Goal: Task Accomplishment & Management: Manage account settings

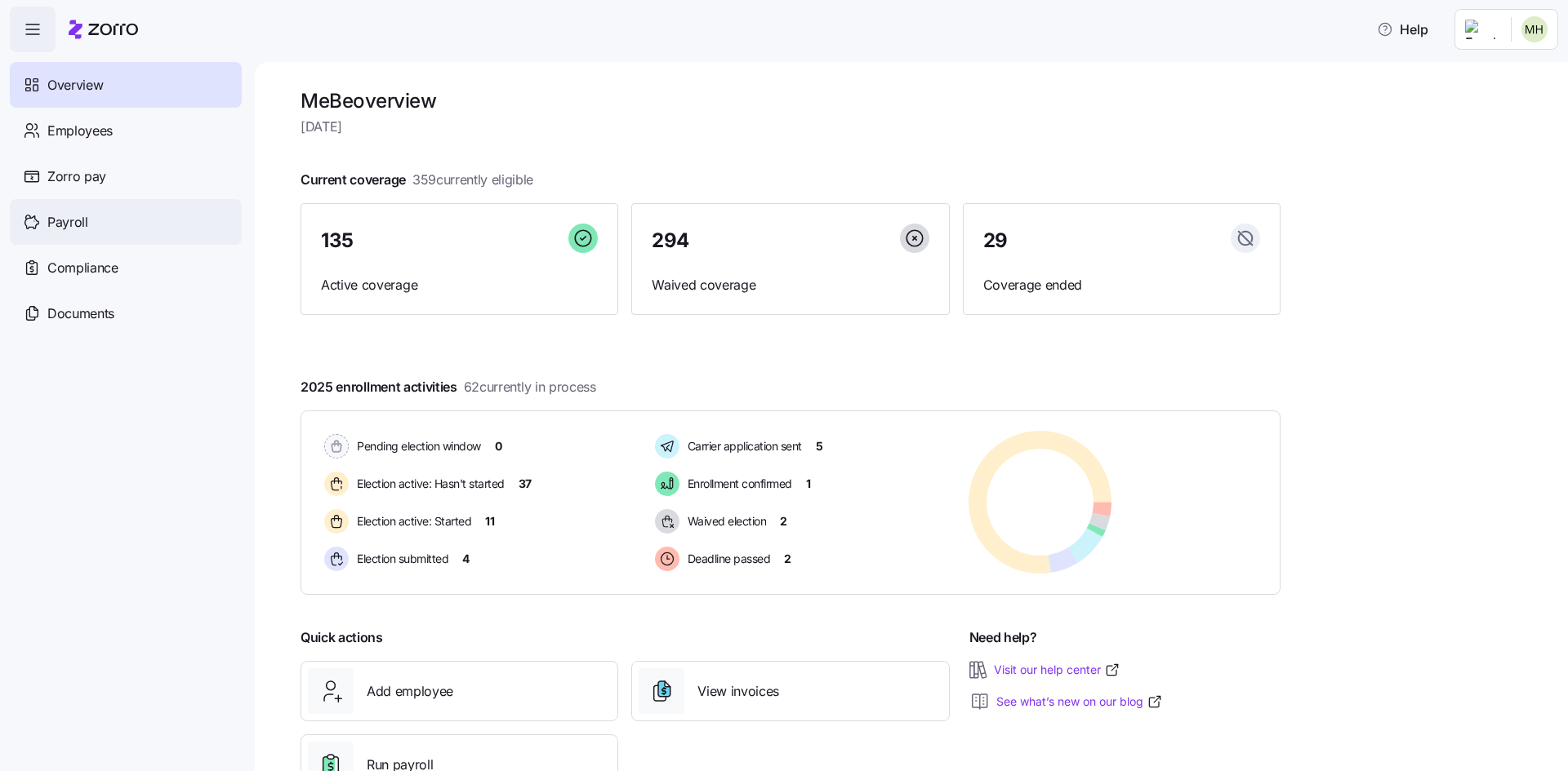
click at [165, 230] on div "Payroll" at bounding box center [126, 222] width 232 height 46
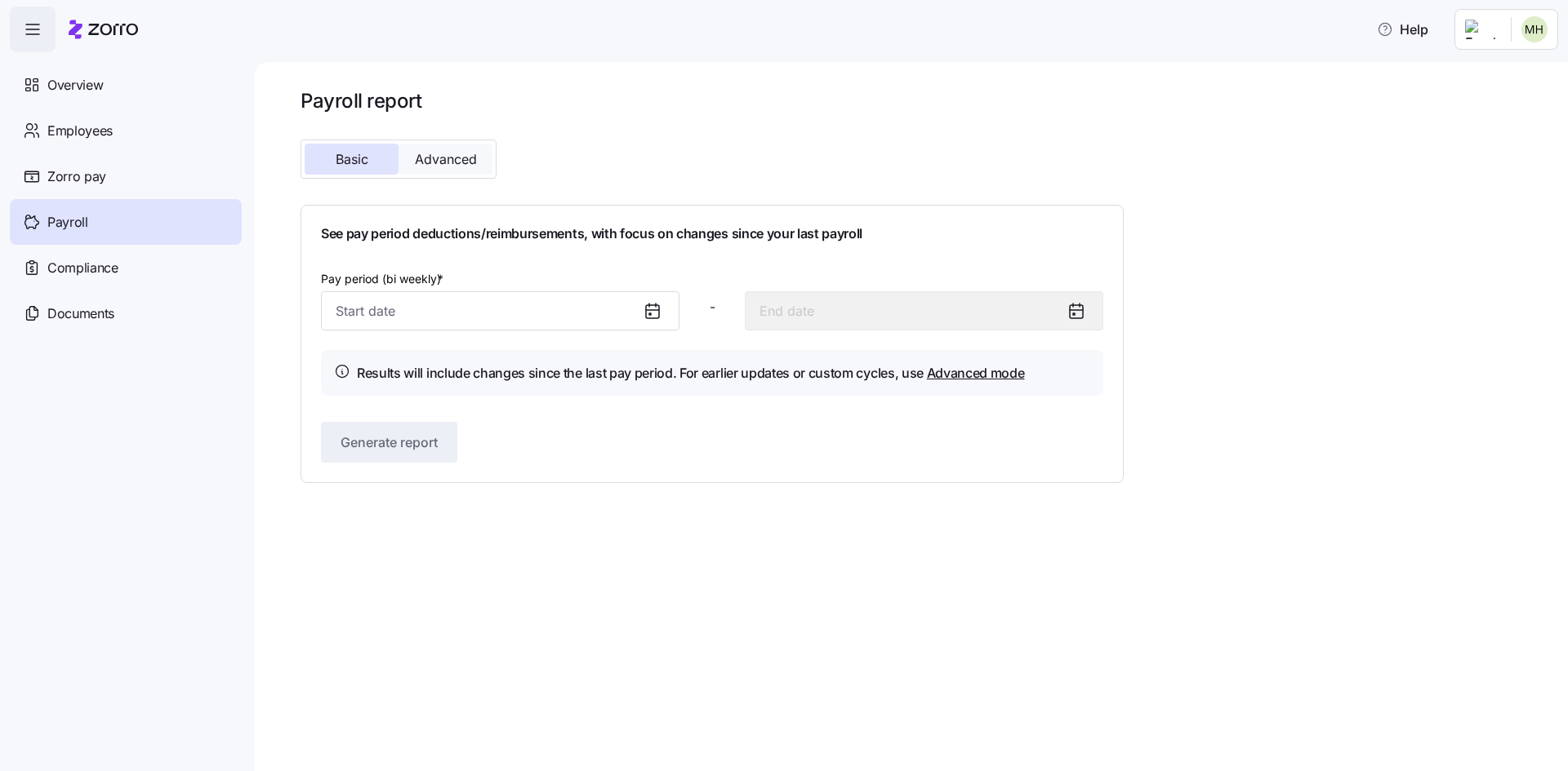
click at [458, 156] on span "Advanced" at bounding box center [445, 159] width 62 height 13
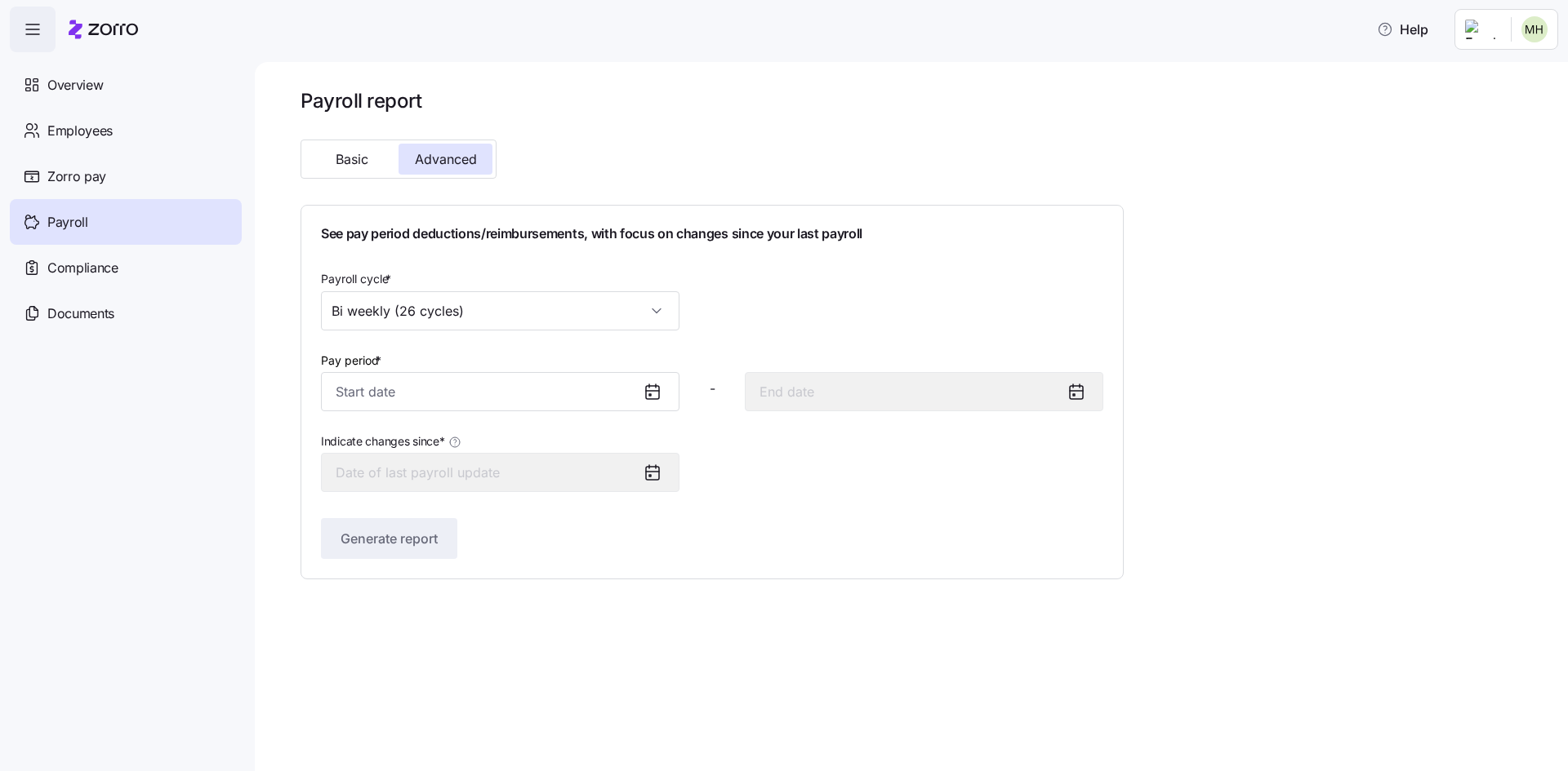
click at [656, 475] on icon at bounding box center [653, 473] width 20 height 20
click at [649, 402] on icon at bounding box center [653, 392] width 20 height 20
click at [649, 388] on icon at bounding box center [653, 392] width 20 height 20
click at [610, 393] on input "Pay period *" at bounding box center [500, 392] width 359 height 40
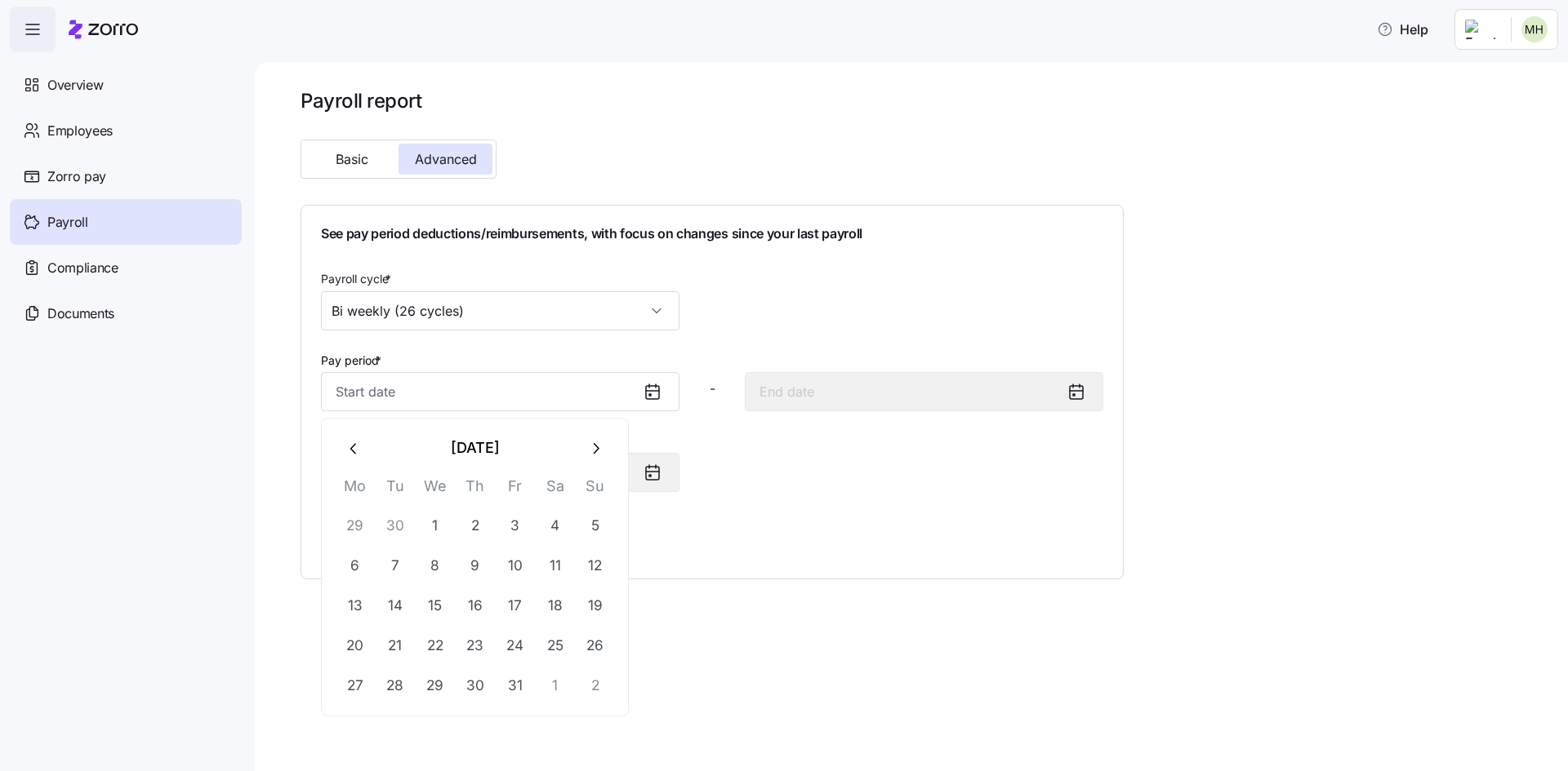
click at [343, 442] on button "button" at bounding box center [354, 448] width 40 height 40
click at [368, 527] on button "1" at bounding box center [355, 527] width 40 height 40
type input "September 1, 2025"
type input "September 14, 2025"
type input "September 1, 2025"
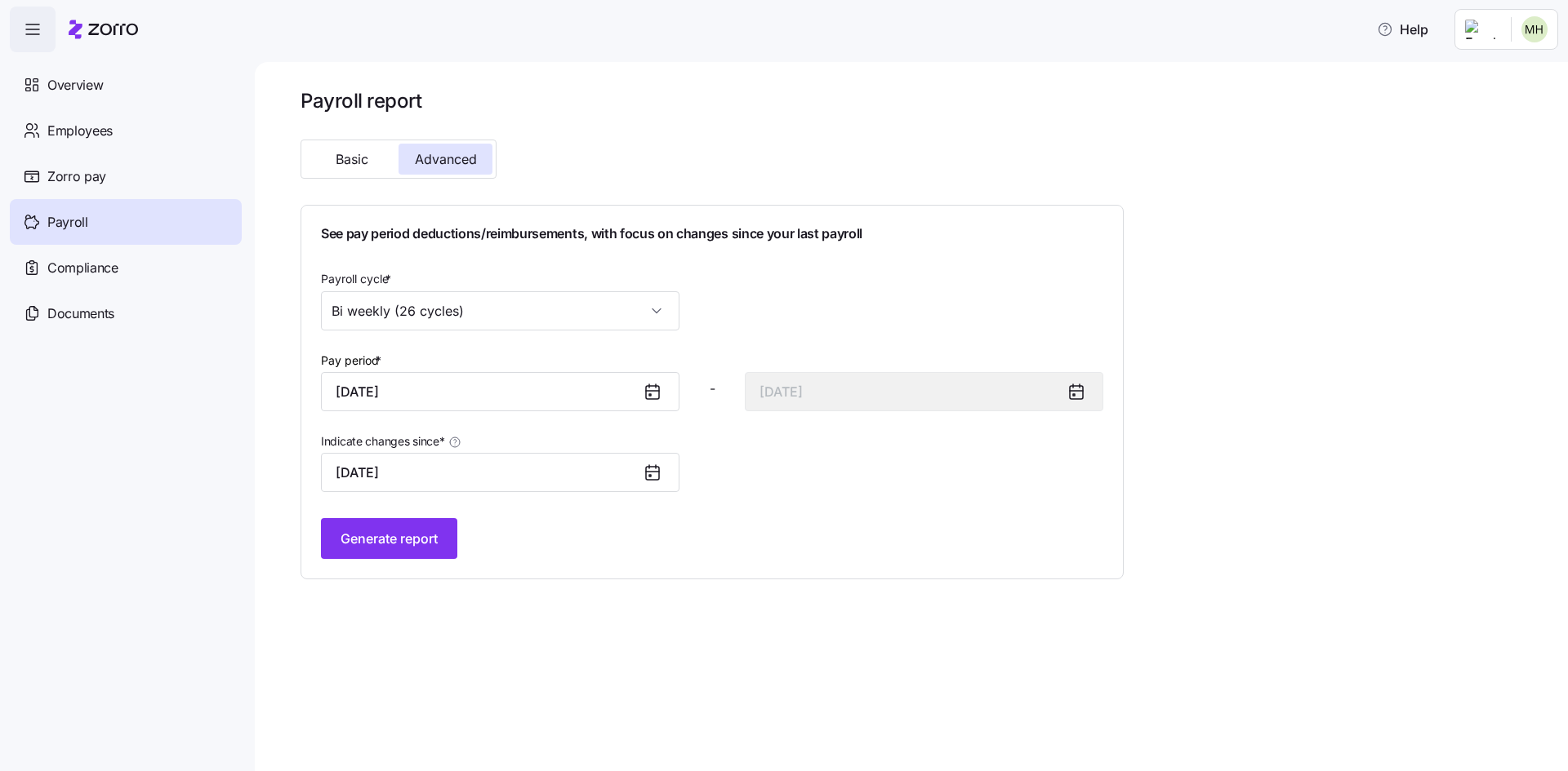
click at [651, 394] on icon at bounding box center [653, 392] width 20 height 20
click at [558, 390] on input "September 1, 2025" at bounding box center [500, 392] width 359 height 40
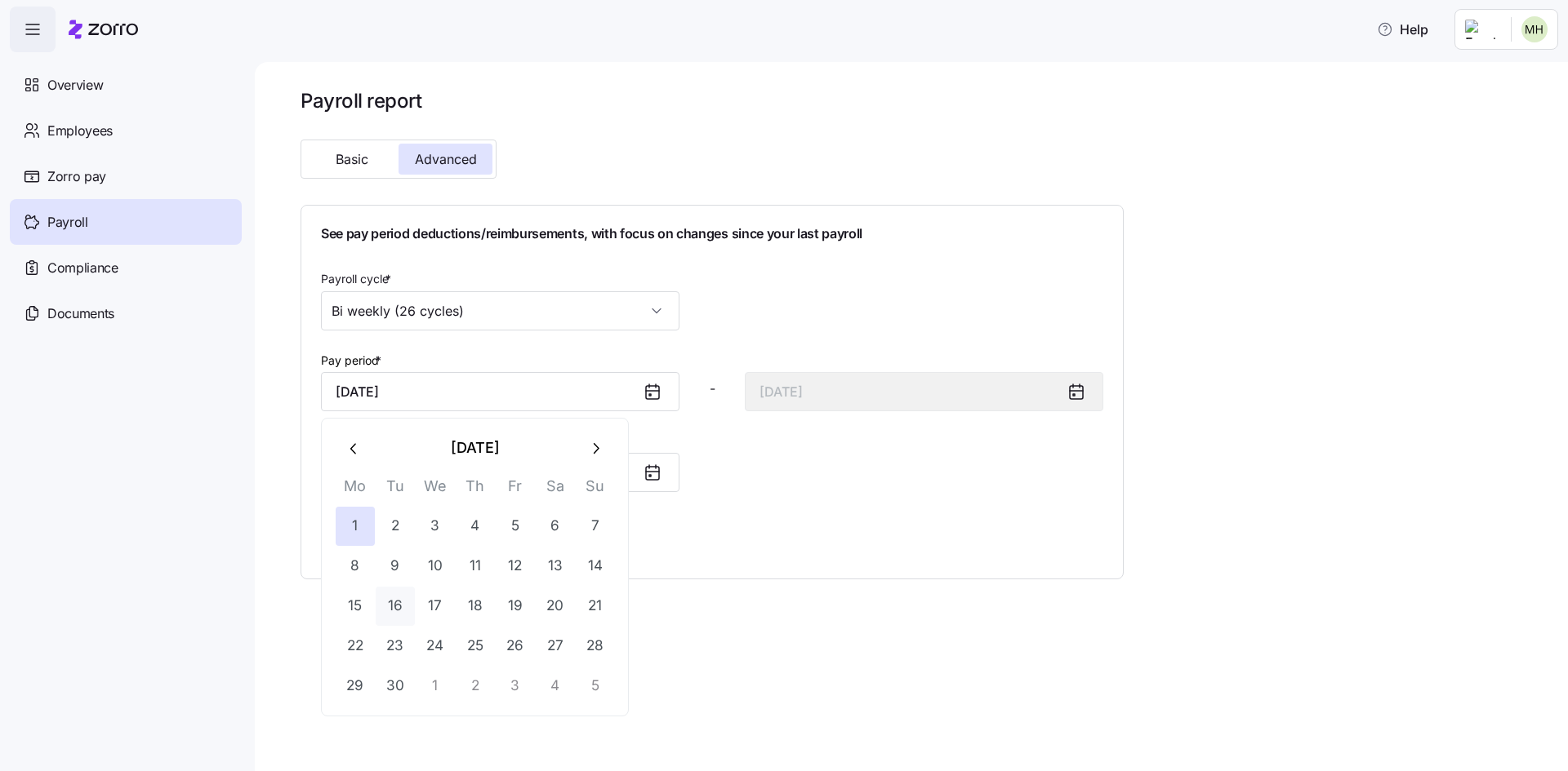
click at [395, 599] on button "16" at bounding box center [396, 607] width 40 height 40
type input "September 16, 2025"
type input "September 29, 2025"
type input "September 16, 2025"
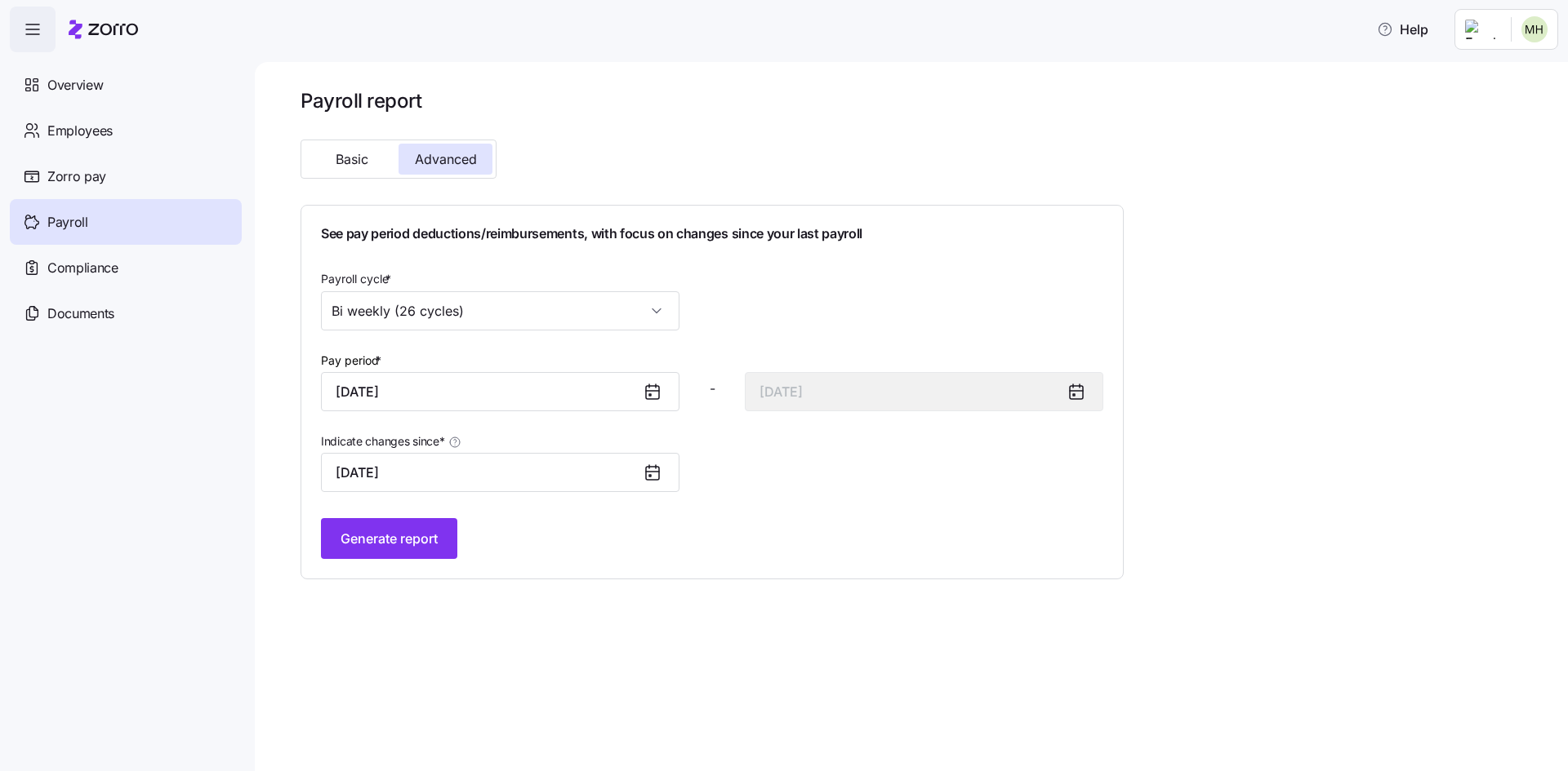
click at [646, 391] on icon at bounding box center [653, 391] width 13 height 0
click at [582, 395] on input "September 16, 2025" at bounding box center [500, 392] width 359 height 40
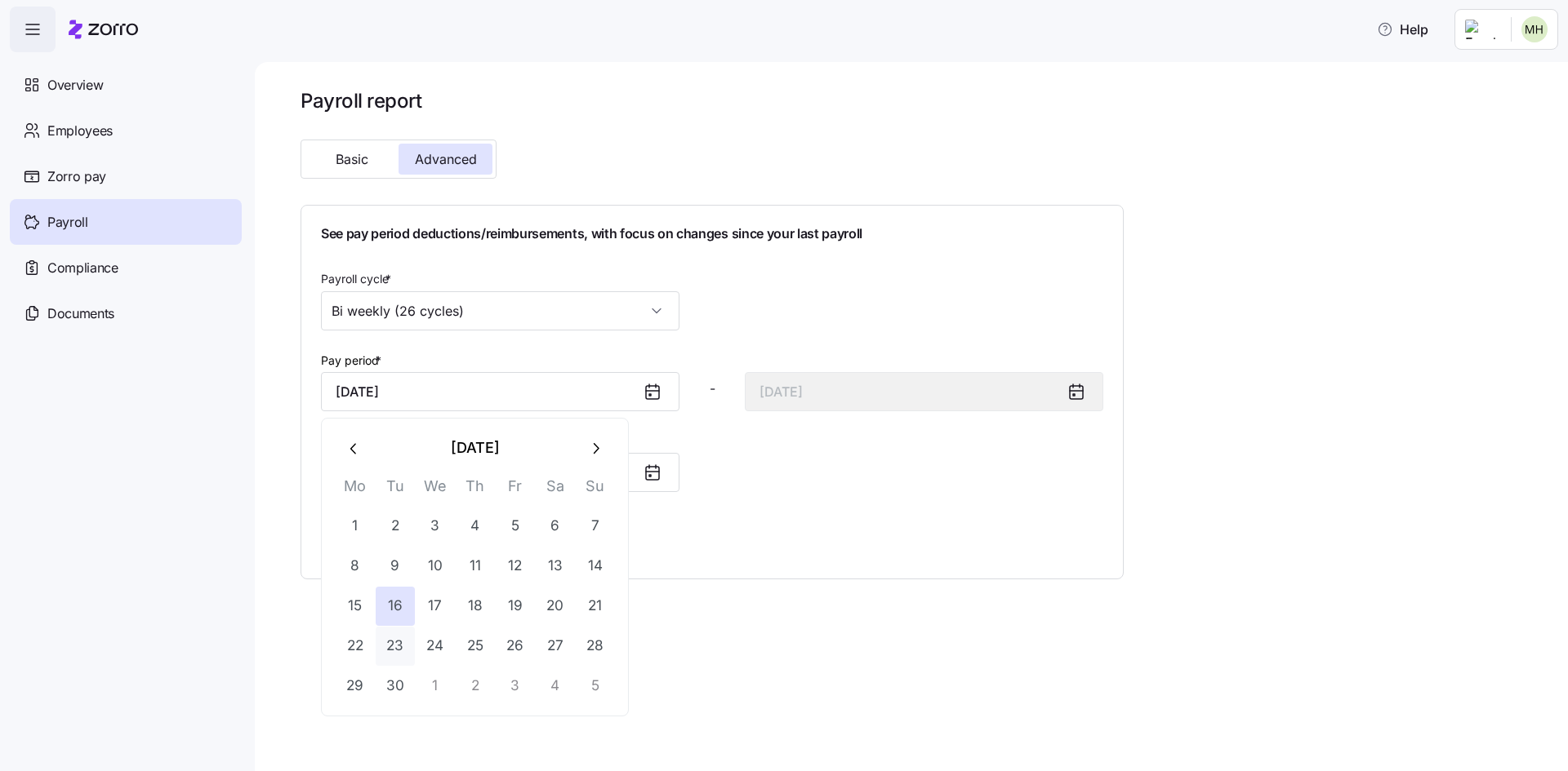
click at [381, 646] on button "23" at bounding box center [396, 647] width 40 height 40
type input "September 23, 2025"
type input "October 6, 2025"
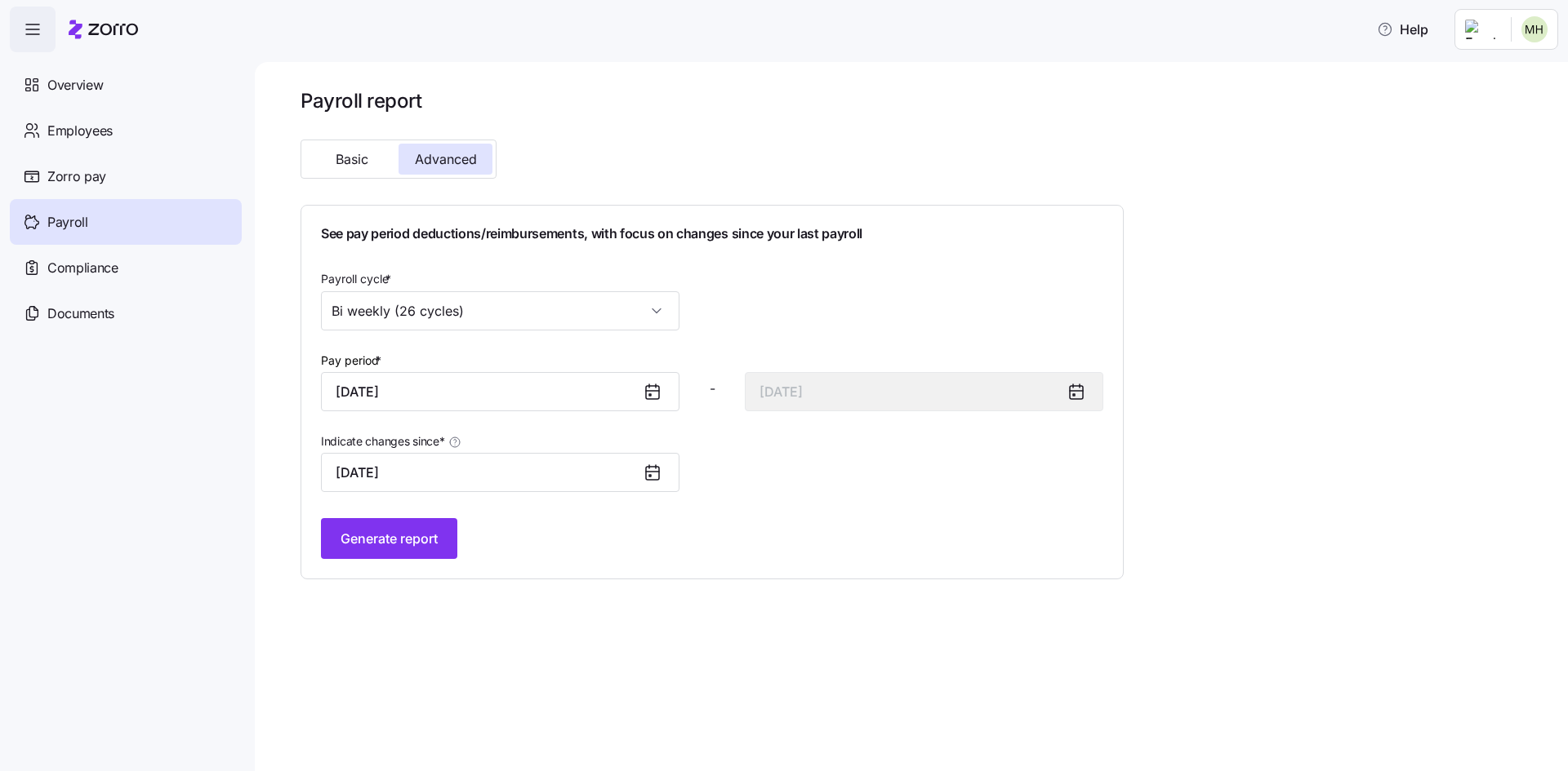
click at [640, 469] on div at bounding box center [659, 473] width 40 height 38
click at [649, 472] on icon at bounding box center [653, 472] width 13 height 0
click at [591, 485] on input "September 23, 2025" at bounding box center [500, 473] width 359 height 40
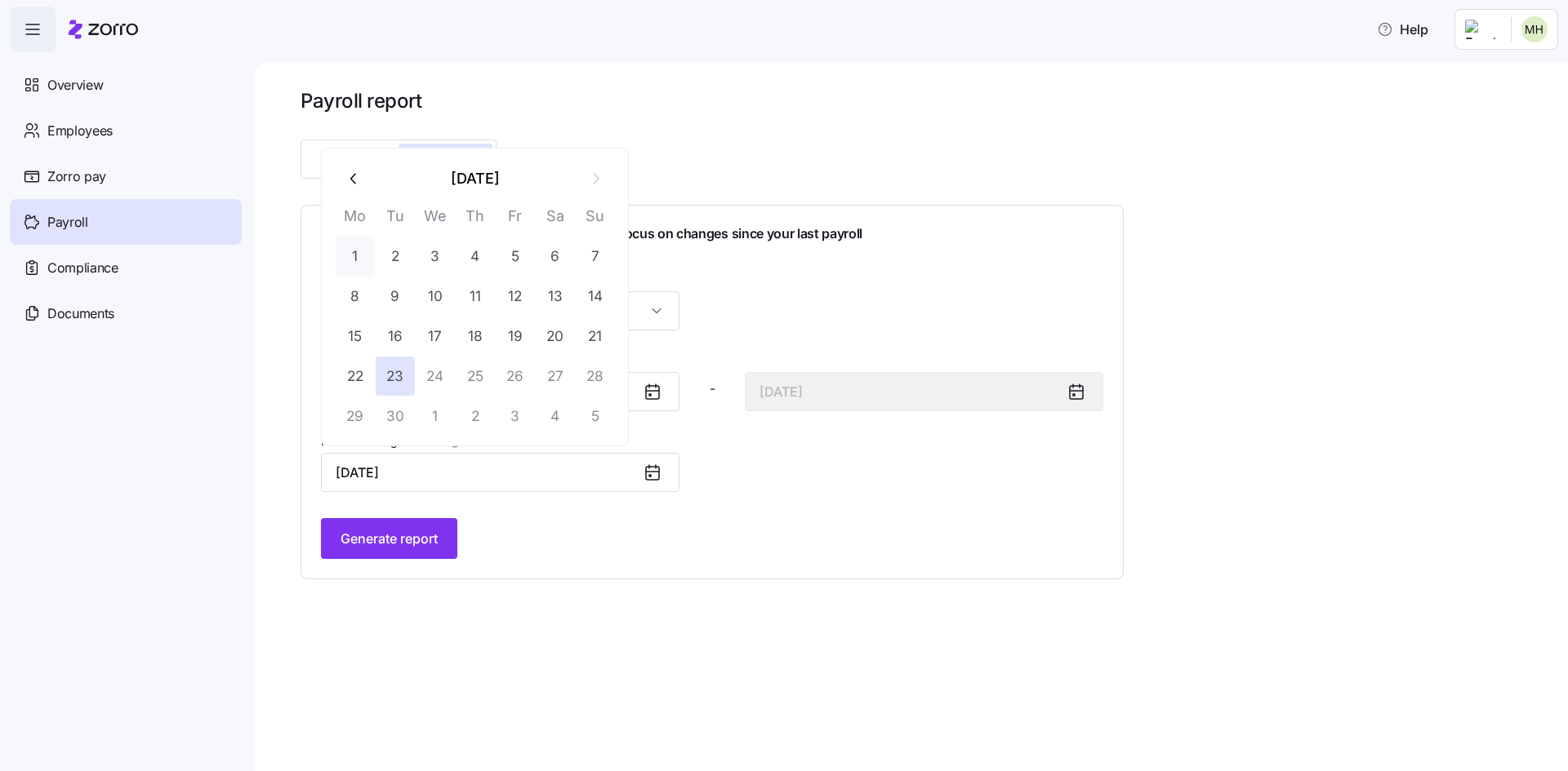
click at [365, 256] on button "1" at bounding box center [355, 256] width 40 height 40
type input "September 1, 2025"
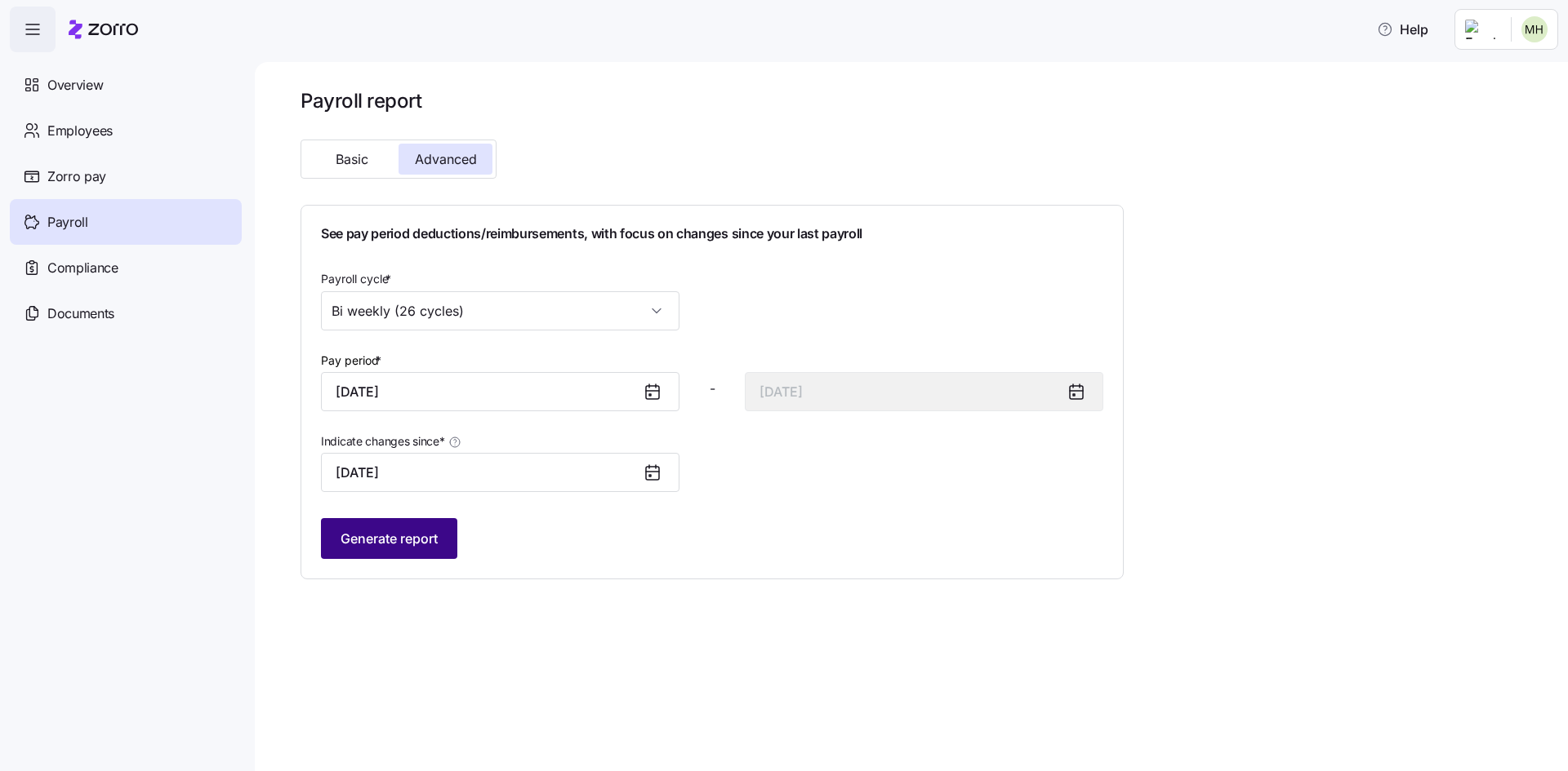
click at [432, 535] on span "Generate report" at bounding box center [389, 539] width 97 height 20
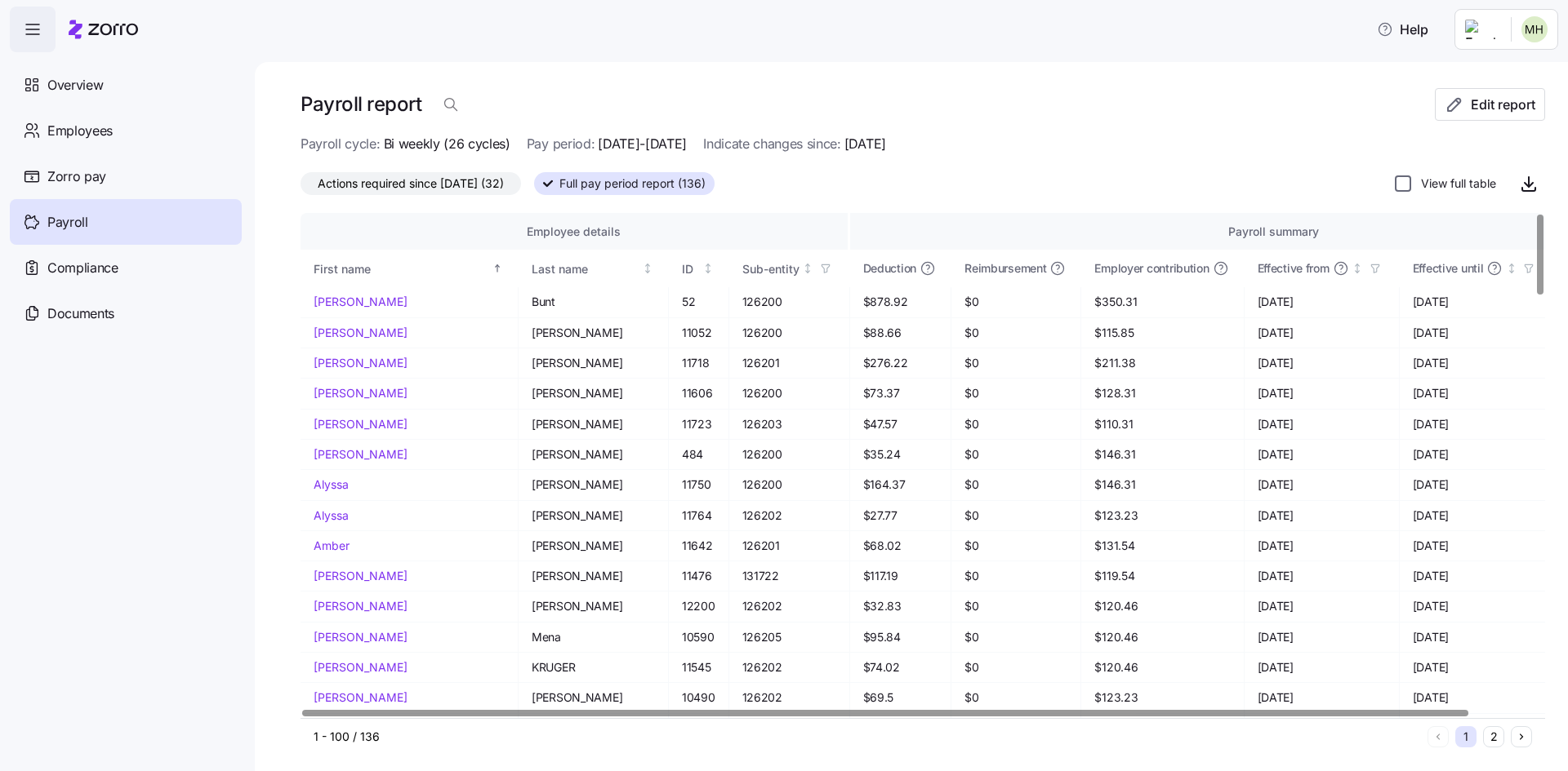
click at [1395, 186] on input "View full table" at bounding box center [1403, 183] width 16 height 16
checkbox input "true"
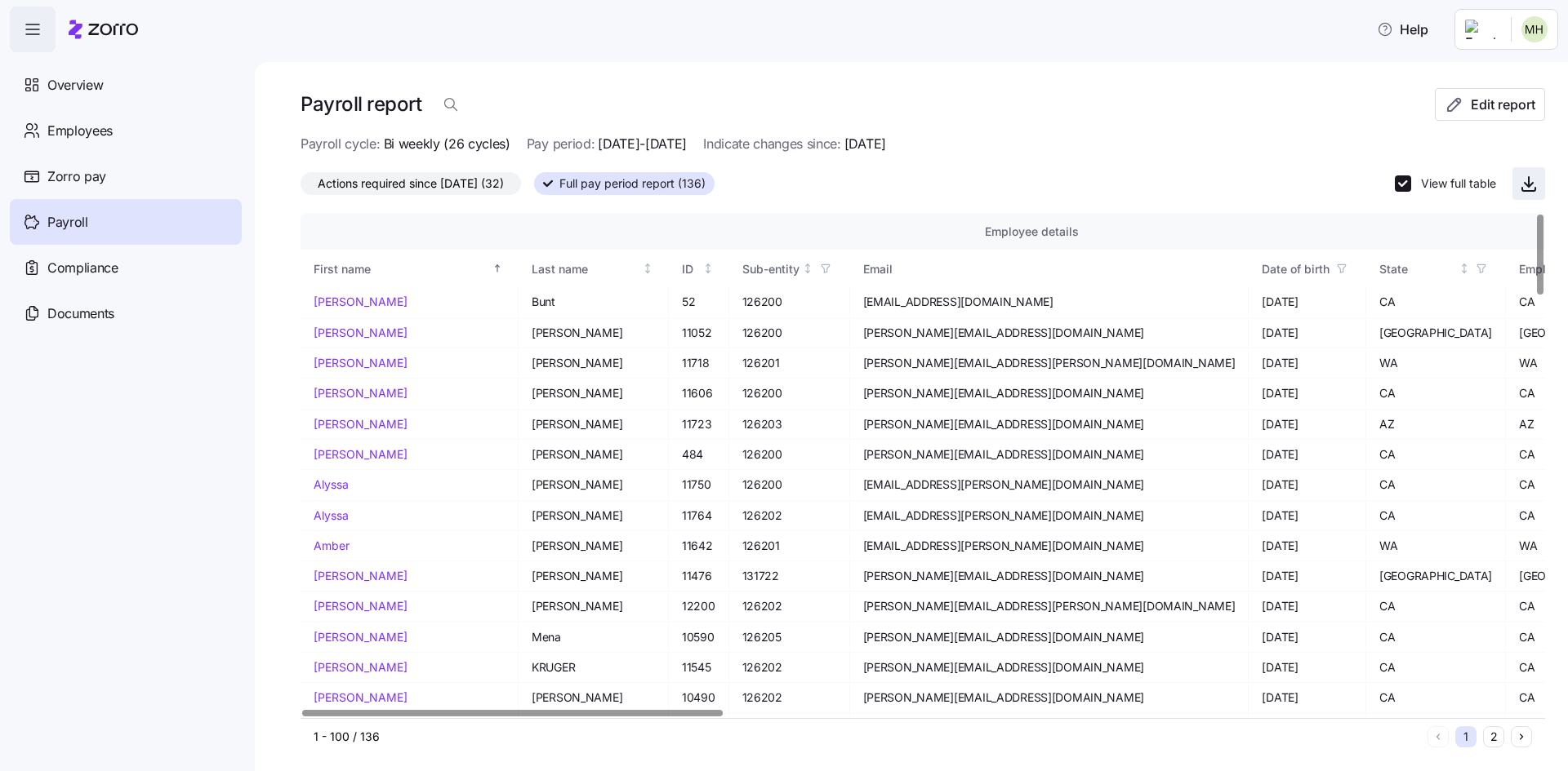
click at [1519, 191] on icon "button" at bounding box center [1529, 183] width 20 height 20
click at [67, 138] on span "Employees" at bounding box center [80, 130] width 66 height 21
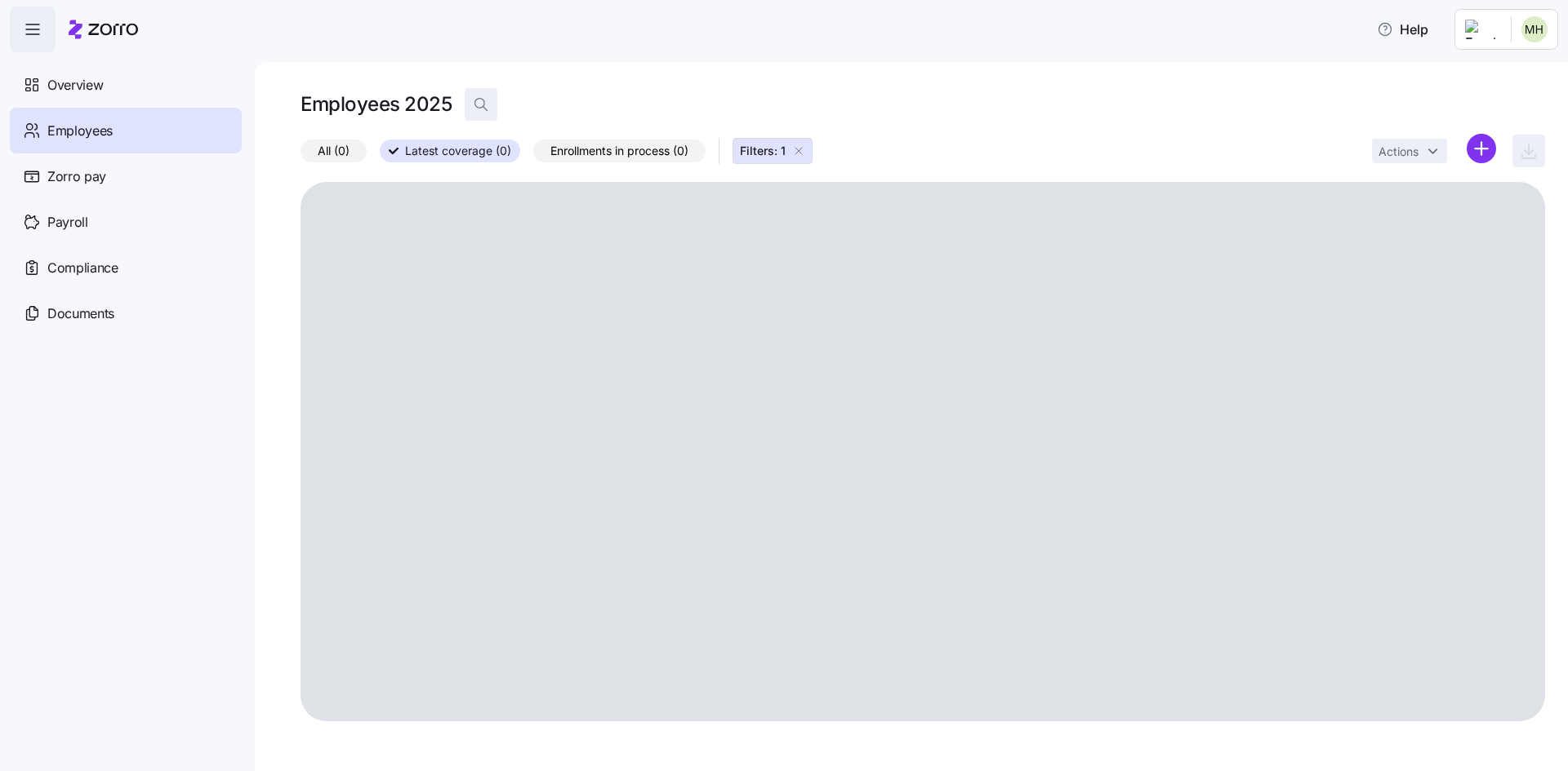
click at [475, 102] on icon "button" at bounding box center [481, 104] width 16 height 16
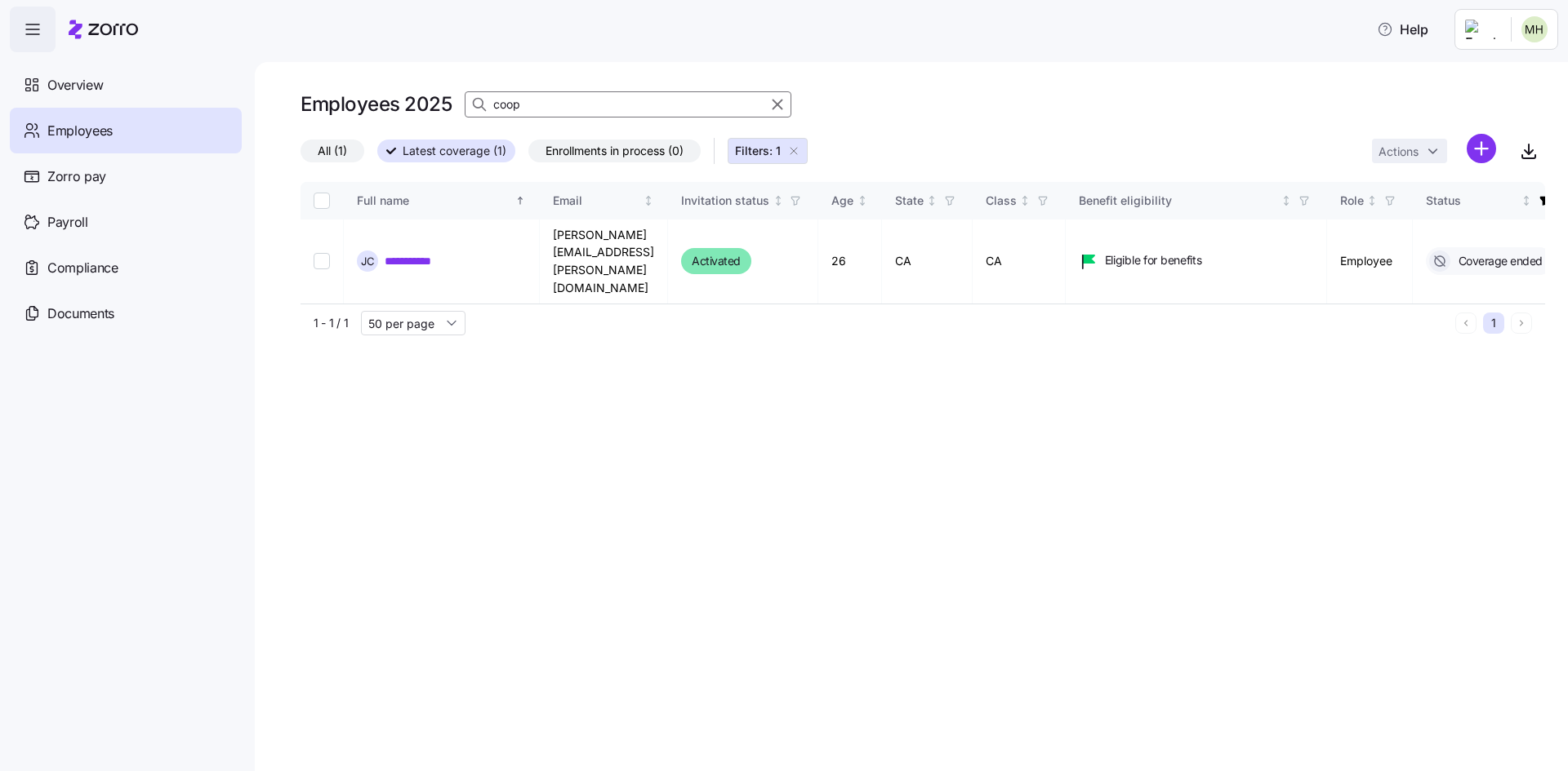
click at [548, 109] on input "coop" at bounding box center [628, 104] width 326 height 26
click at [495, 684] on div at bounding box center [449, 681] width 294 height 5
click at [531, 458] on div "**********" at bounding box center [922, 434] width 1244 height 504
drag, startPoint x: 533, startPoint y: 104, endPoint x: 414, endPoint y: 102, distance: 119.0
click at [414, 102] on div "Employees 2025 coop" at bounding box center [922, 104] width 1244 height 32
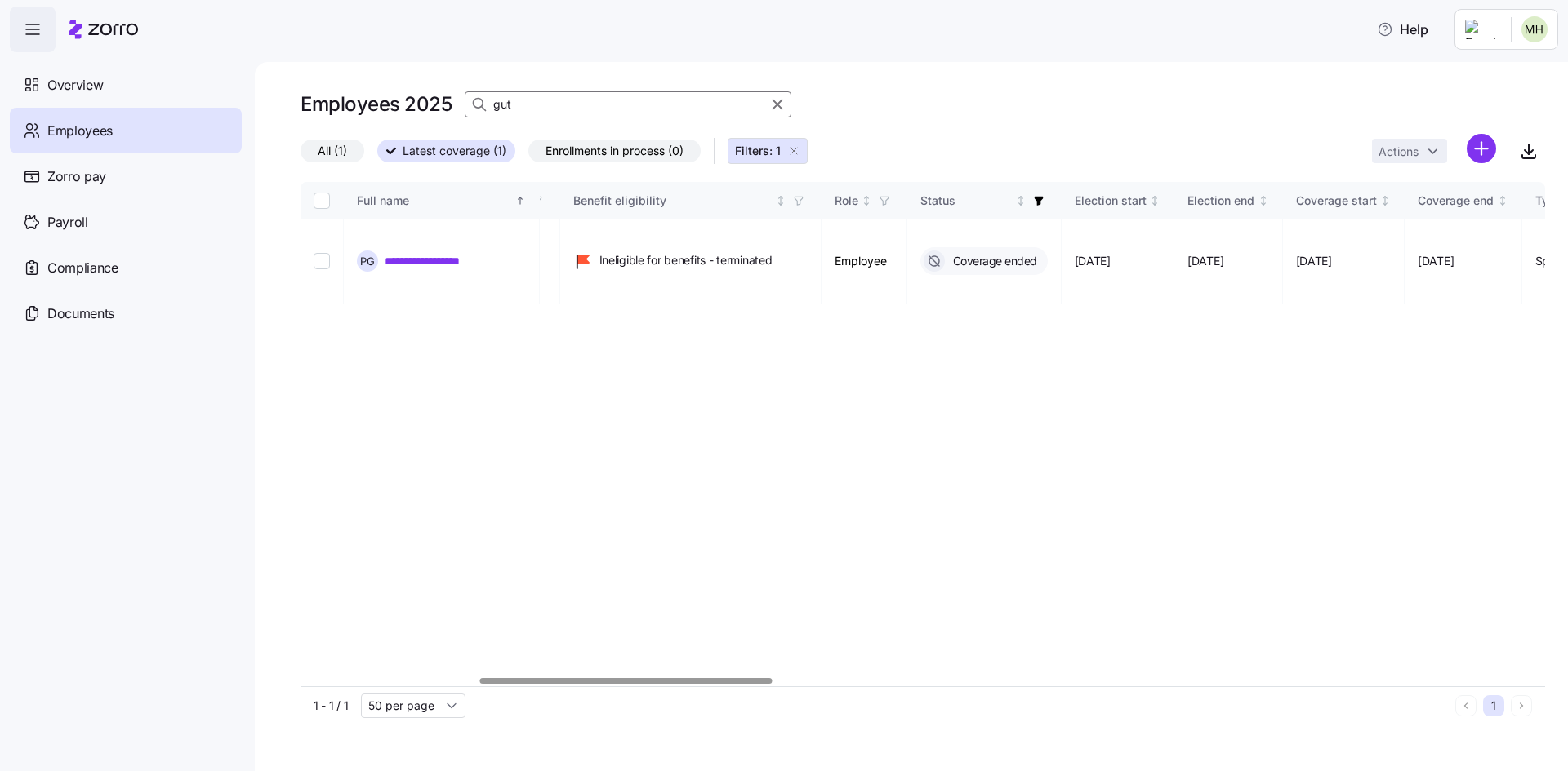
scroll to position [0, 777]
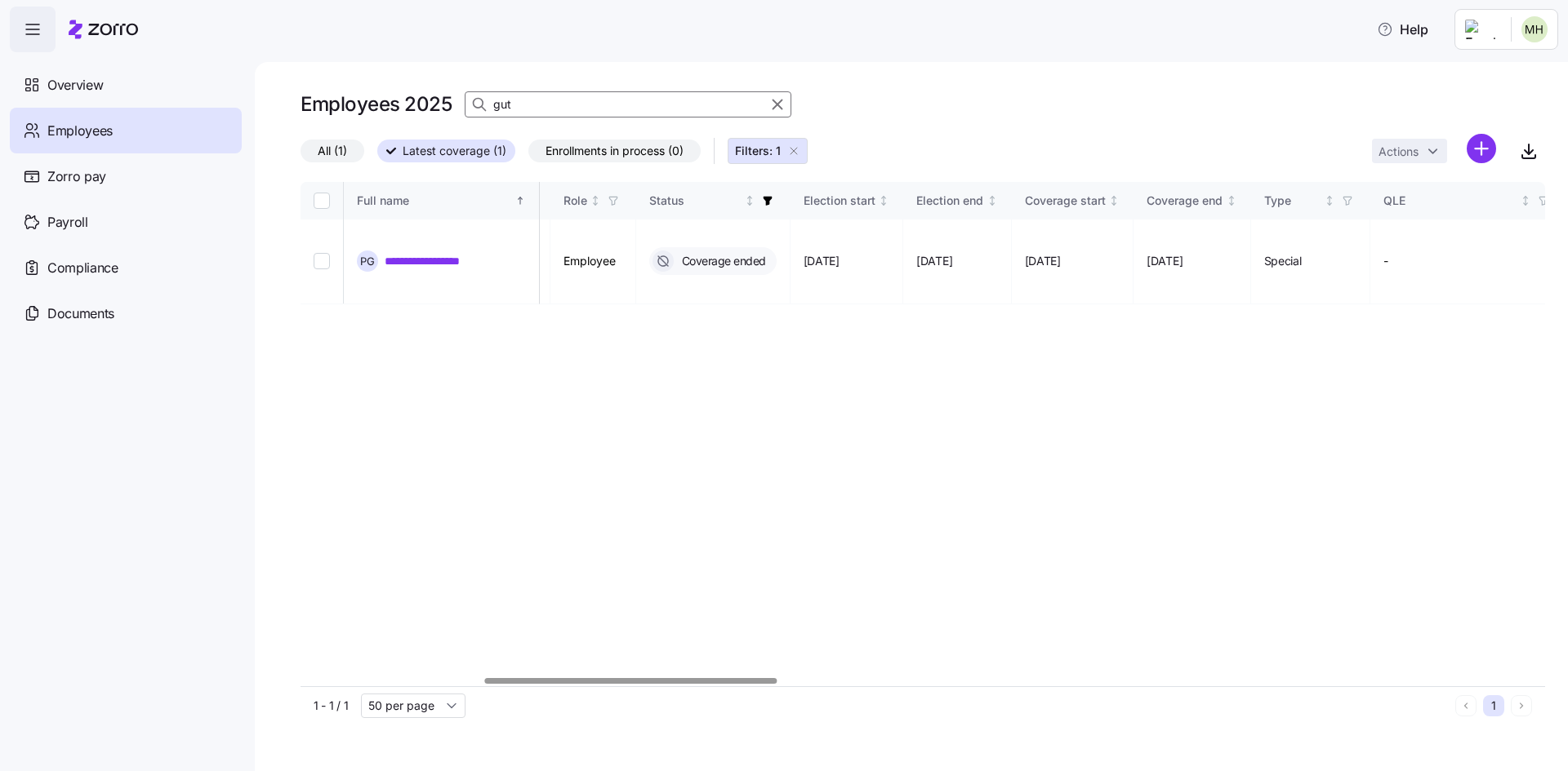
click at [757, 684] on div at bounding box center [631, 681] width 292 height 5
drag, startPoint x: 521, startPoint y: 100, endPoint x: 454, endPoint y: 101, distance: 67.0
click at [454, 101] on div "Employees 2025 gut" at bounding box center [922, 104] width 1244 height 32
drag, startPoint x: 544, startPoint y: 107, endPoint x: 454, endPoint y: 89, distance: 91.8
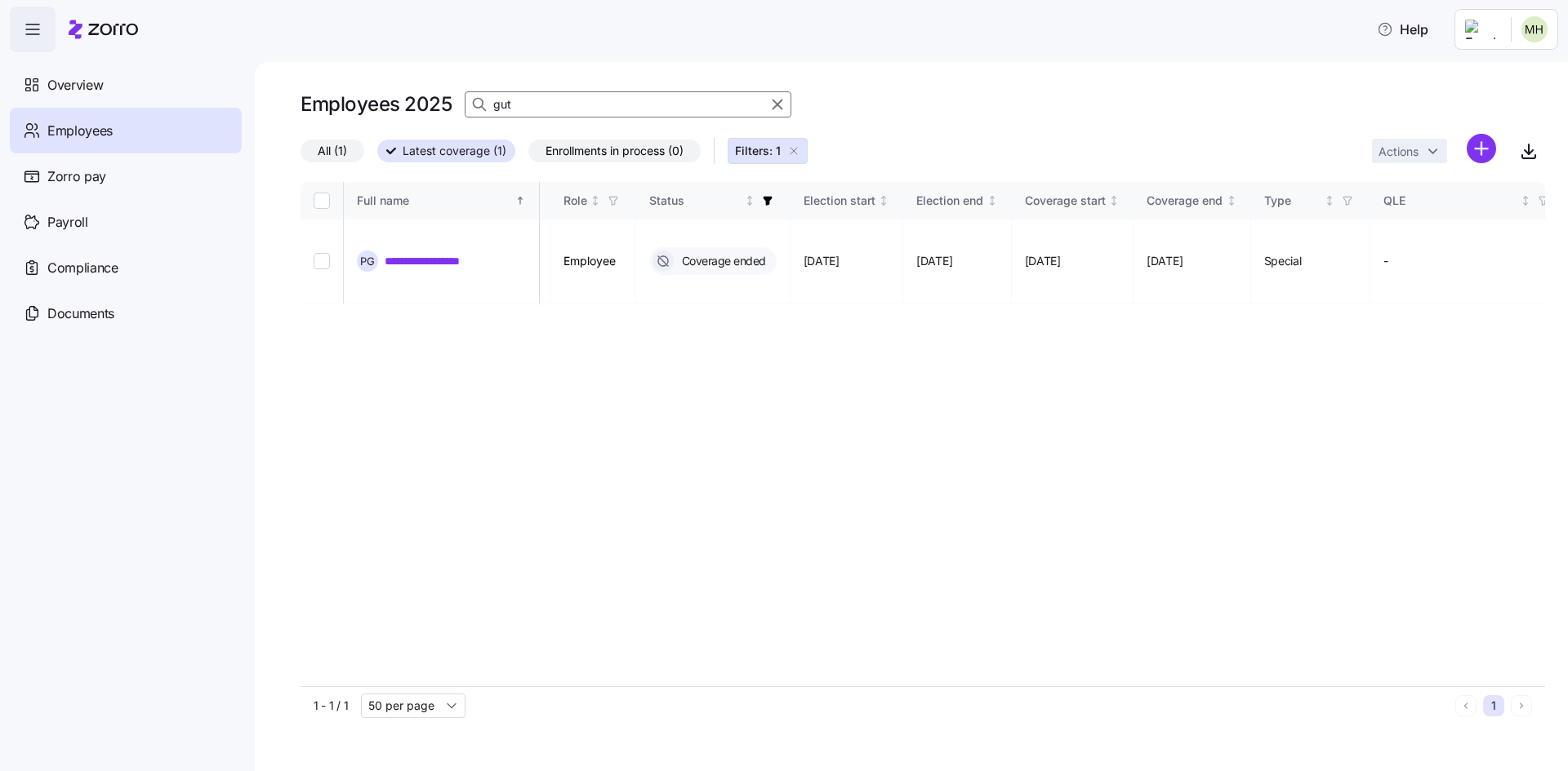
click at [454, 89] on div "Employees 2025 gut" at bounding box center [922, 104] width 1244 height 32
drag, startPoint x: 542, startPoint y: 96, endPoint x: 426, endPoint y: 92, distance: 116.1
click at [426, 92] on div "Employees 2025 maan" at bounding box center [922, 104] width 1244 height 32
drag, startPoint x: 551, startPoint y: 111, endPoint x: 465, endPoint y: 106, distance: 86.1
click at [465, 106] on div "ben" at bounding box center [628, 104] width 326 height 26
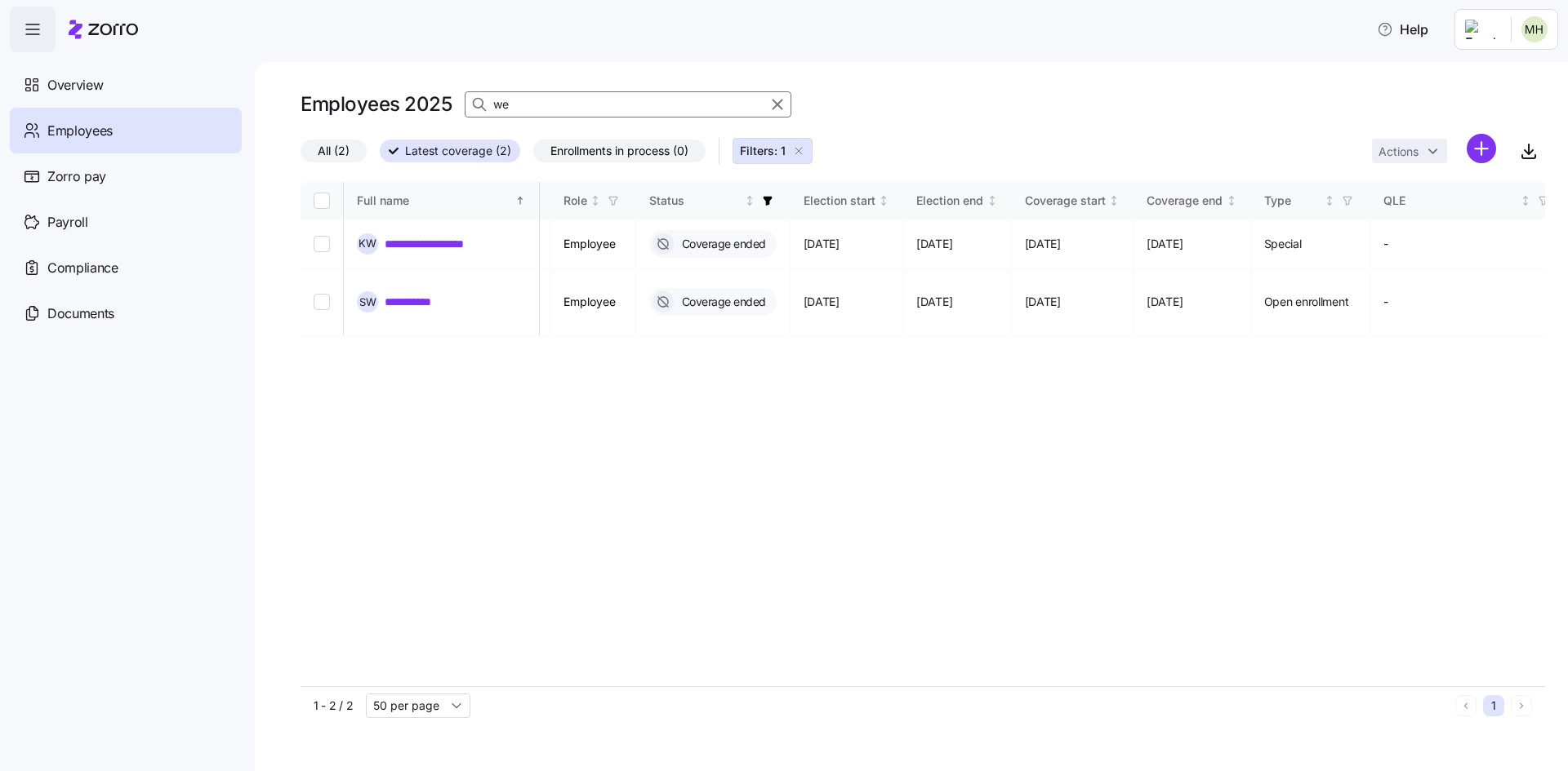
drag, startPoint x: 555, startPoint y: 100, endPoint x: 470, endPoint y: 103, distance: 85.1
click at [470, 103] on div "we" at bounding box center [628, 104] width 326 height 26
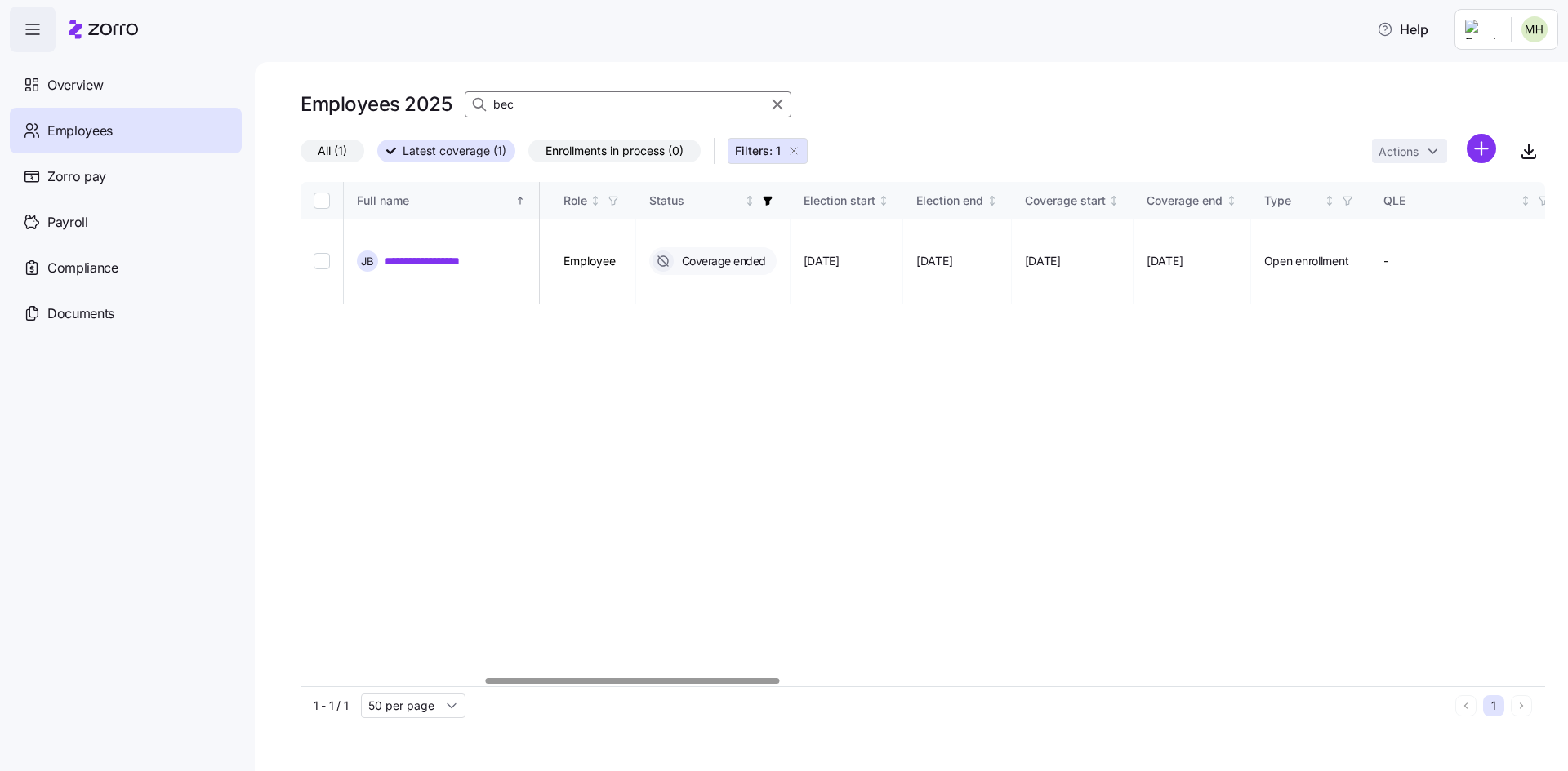
drag, startPoint x: 566, startPoint y: 106, endPoint x: 340, endPoint y: 93, distance: 226.4
click at [340, 93] on div "Employees 2025 bec" at bounding box center [922, 104] width 1244 height 32
drag, startPoint x: 528, startPoint y: 108, endPoint x: 423, endPoint y: 97, distance: 105.6
click at [423, 97] on div "Employees 2025 deal" at bounding box center [922, 104] width 1244 height 32
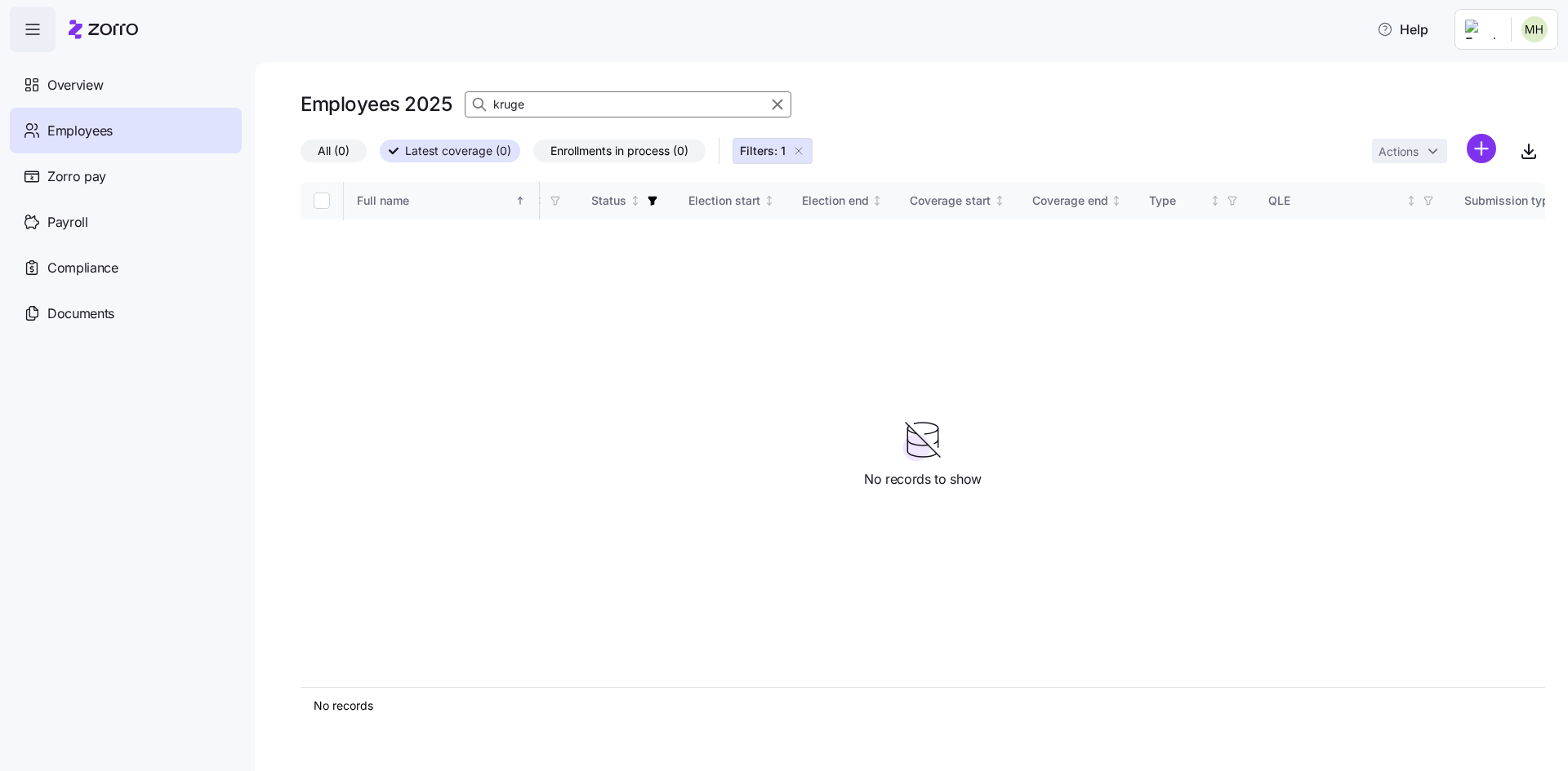
type input "kruger"
click at [567, 102] on input "kruger" at bounding box center [628, 104] width 326 height 26
drag, startPoint x: 567, startPoint y: 102, endPoint x: 477, endPoint y: 106, distance: 90.1
click at [477, 106] on div "kruger" at bounding box center [628, 104] width 326 height 26
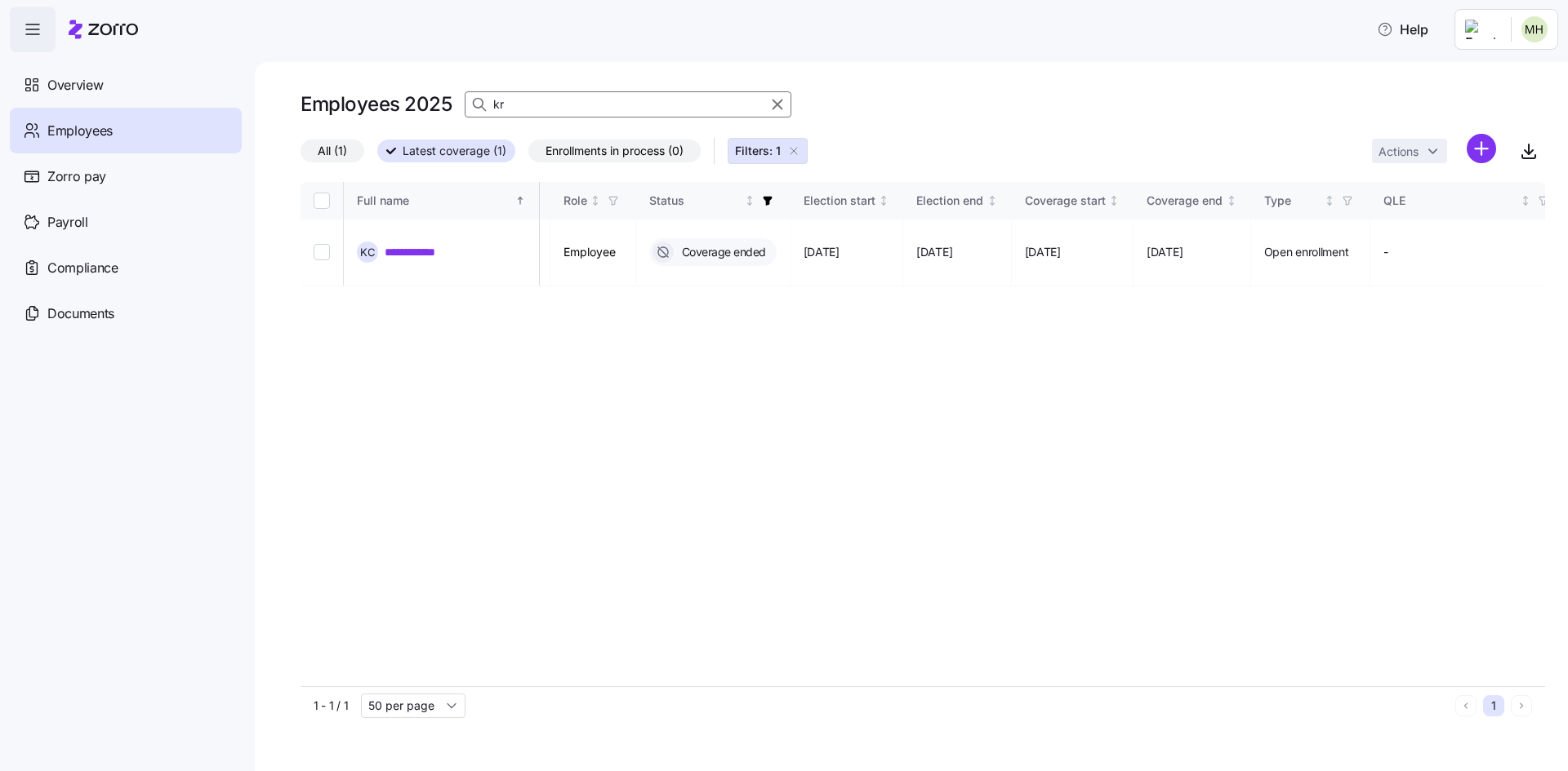
type input "k"
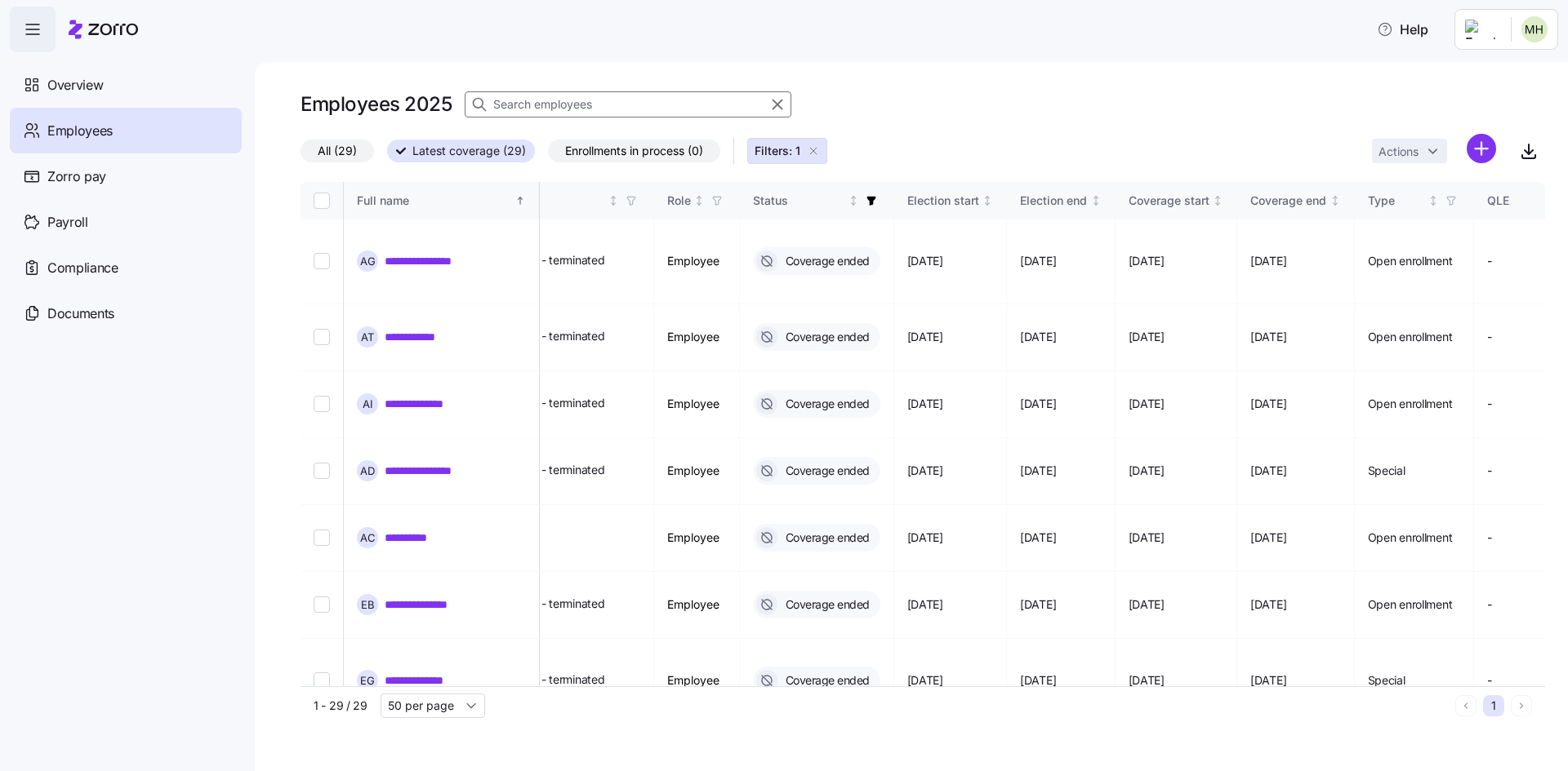
click at [97, 130] on span "Employees" at bounding box center [80, 130] width 66 height 21
click at [86, 92] on span "Overview" at bounding box center [76, 85] width 56 height 21
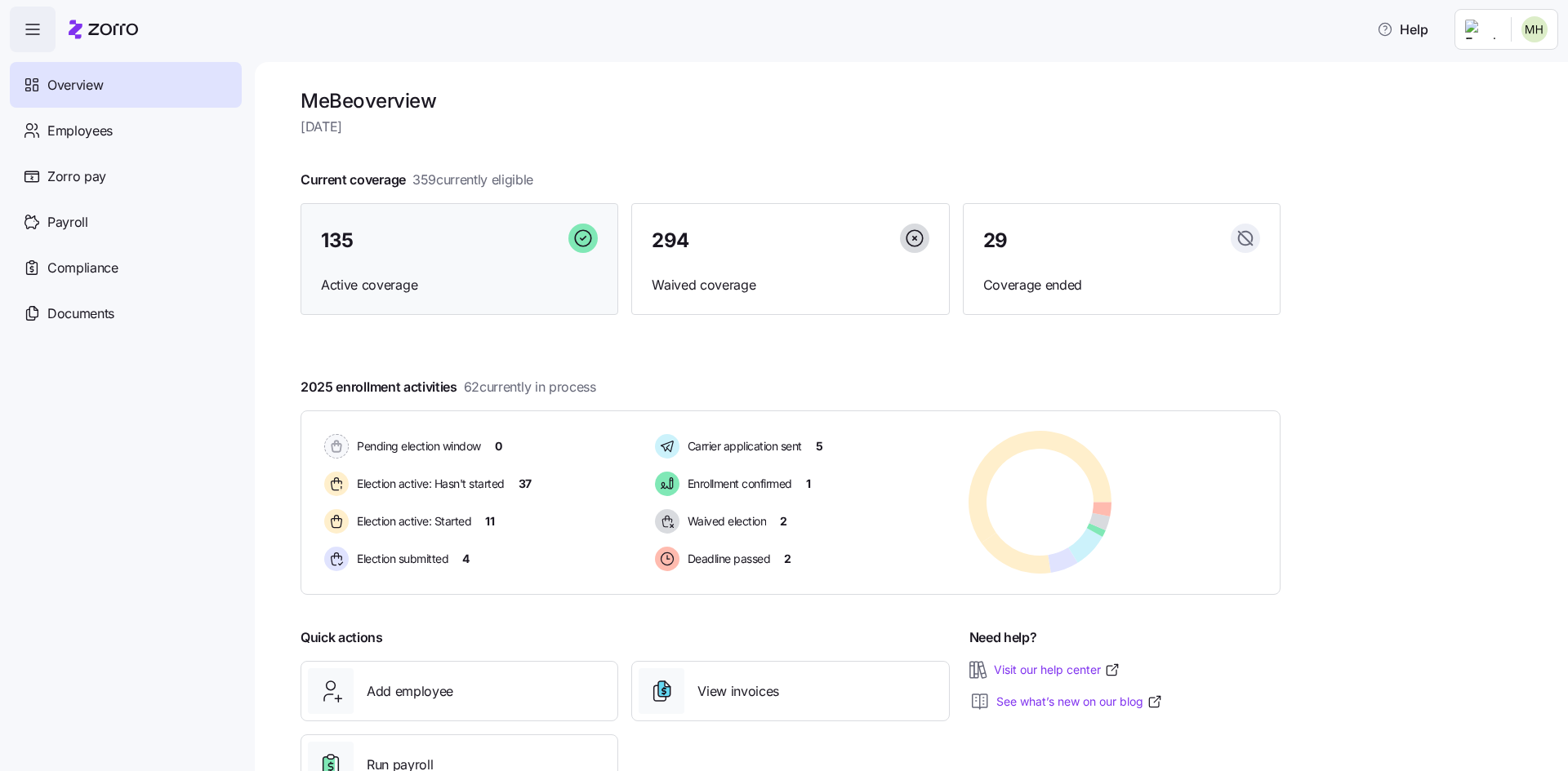
click at [345, 235] on span "135" at bounding box center [337, 241] width 32 height 20
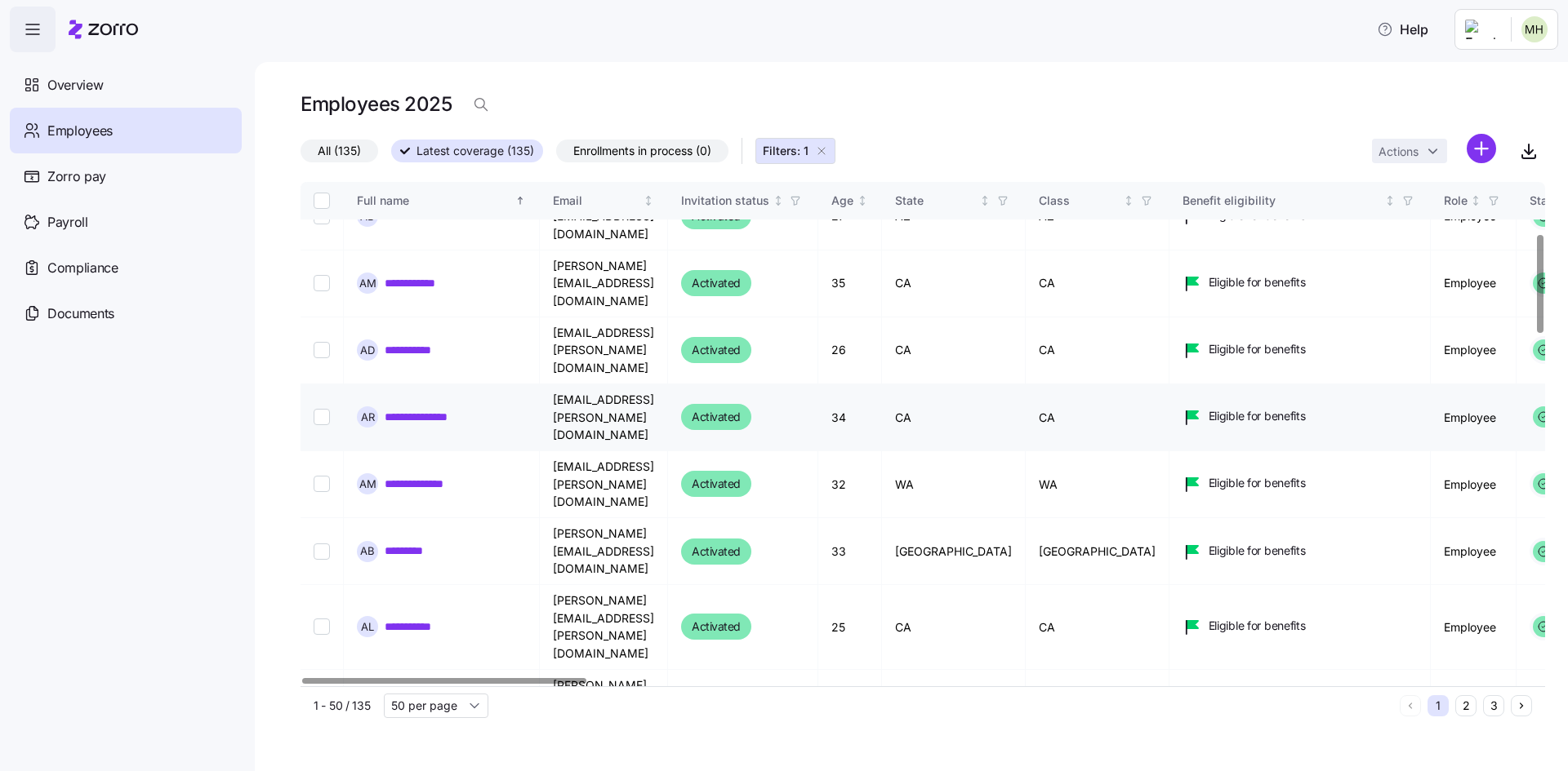
scroll to position [326, 0]
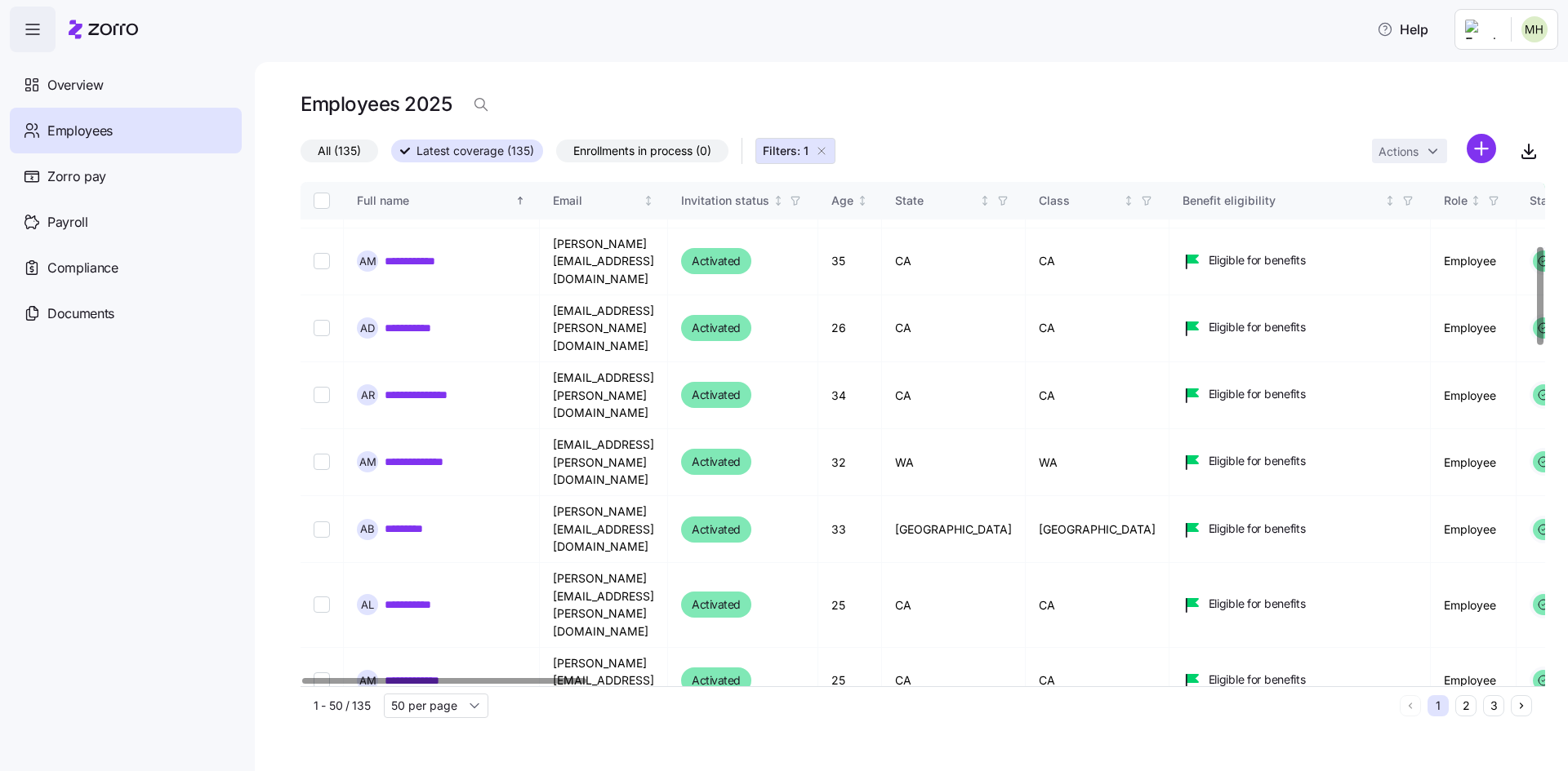
click at [474, 740] on link "**********" at bounding box center [436, 748] width 102 height 16
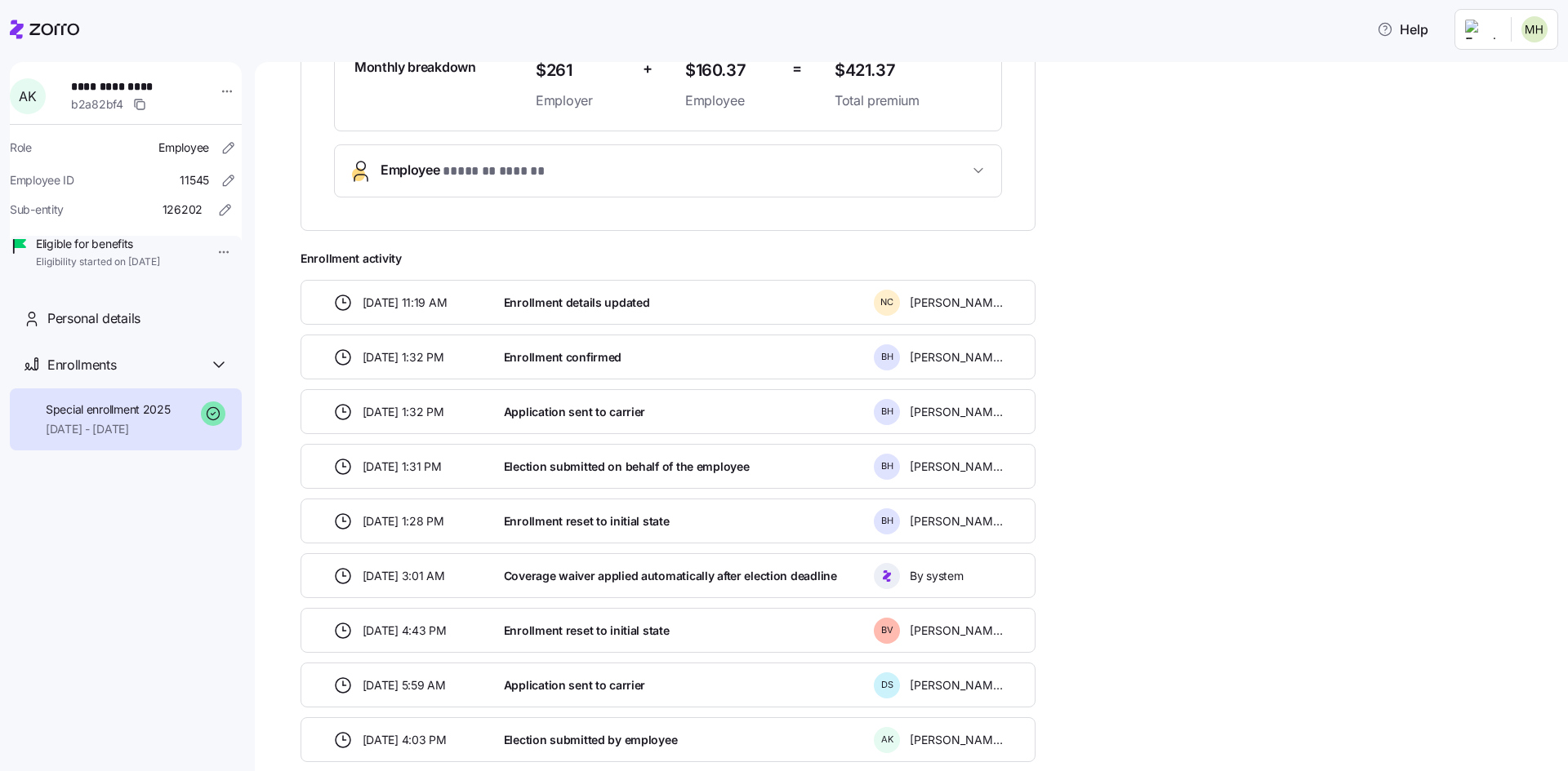
scroll to position [570, 0]
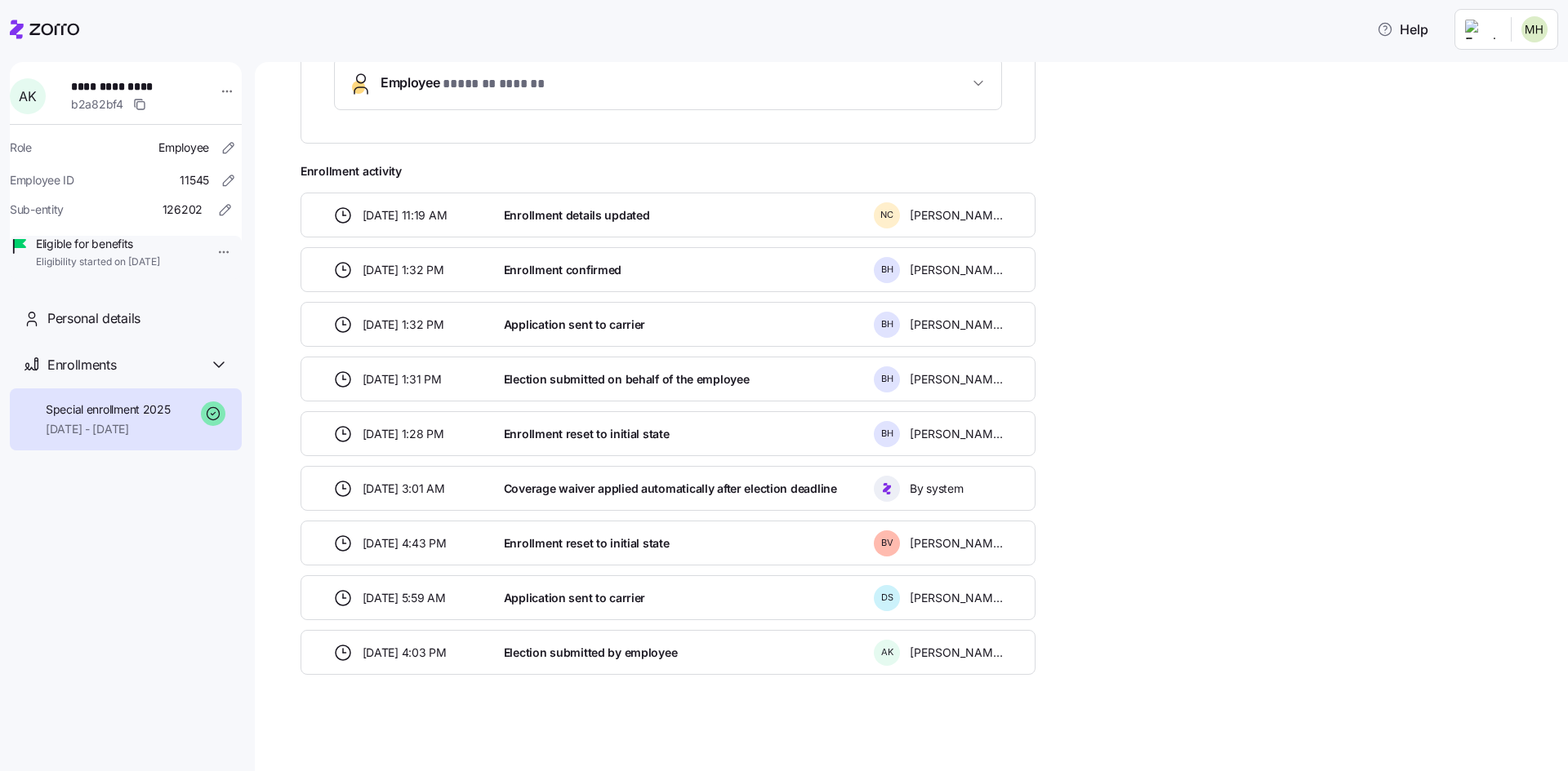
click at [705, 497] on div "Coverage waiver applied automatically after election deadline" at bounding box center [682, 488] width 370 height 33
click at [875, 486] on div at bounding box center [886, 489] width 26 height 26
